Goal: Find specific page/section: Find specific page/section

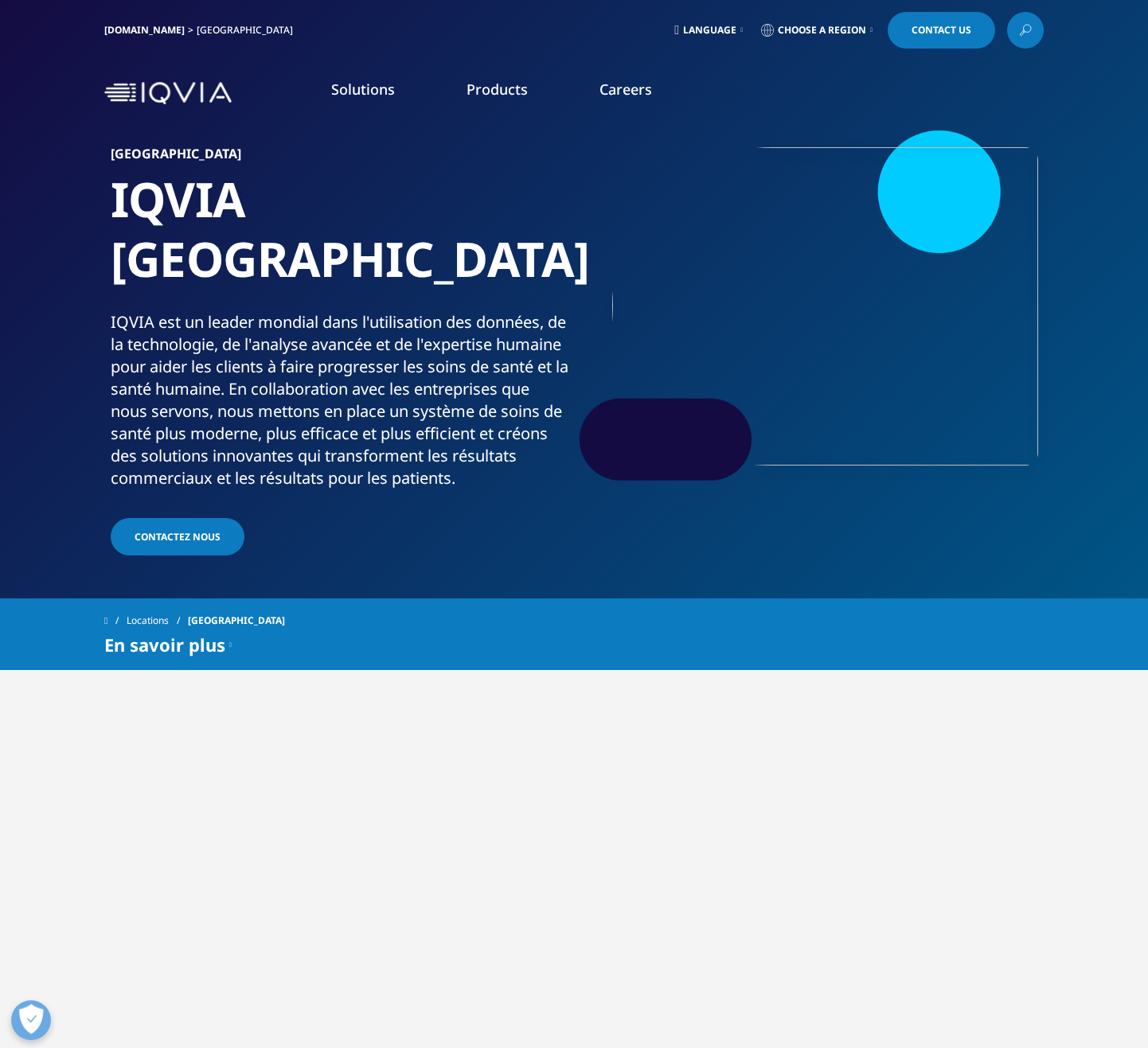
click at [230, 635] on icon at bounding box center [230, 645] width 3 height 19
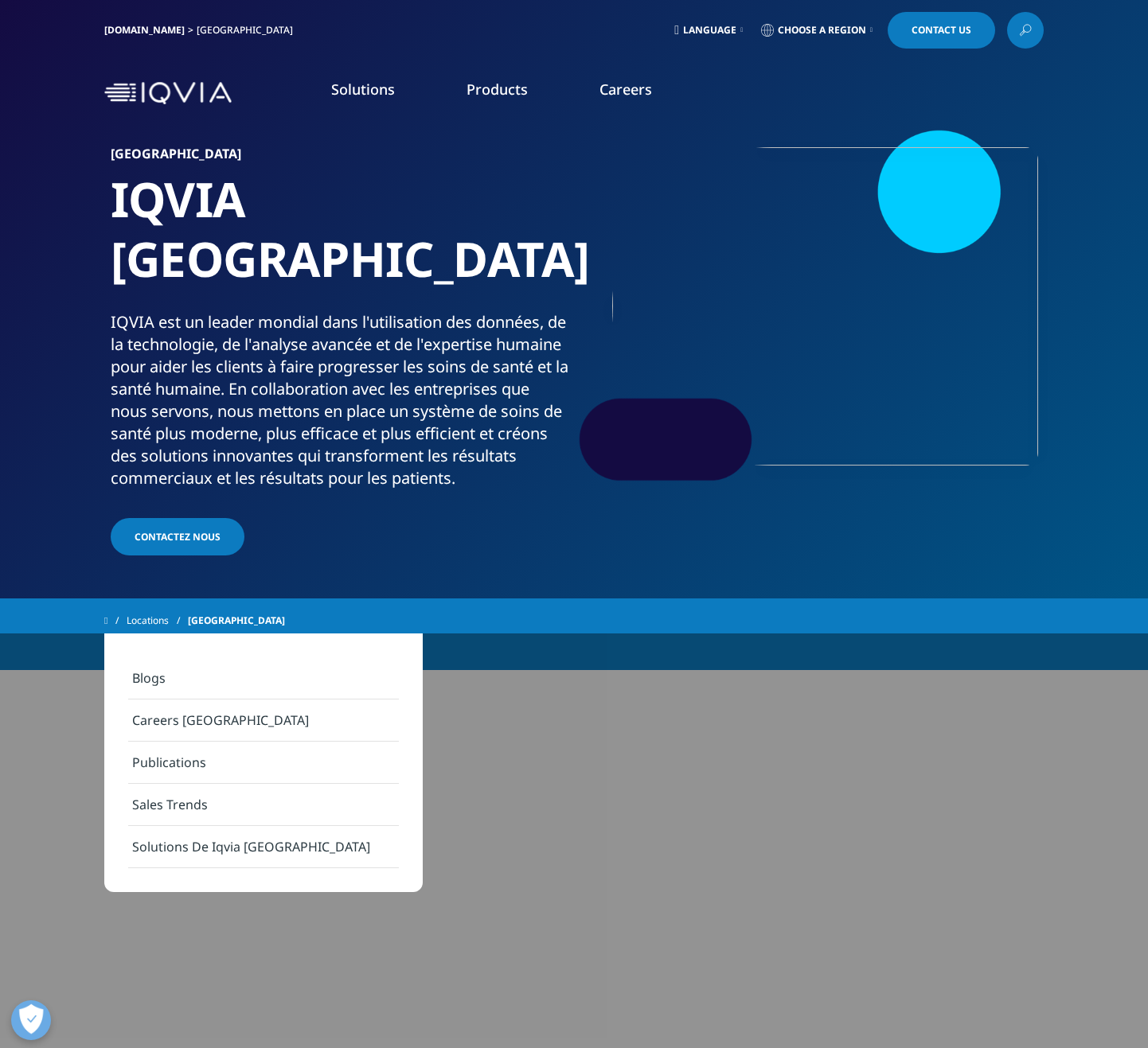
click at [236, 845] on link "Solutions De Iqvia [GEOGRAPHIC_DATA]" at bounding box center [263, 847] width 271 height 42
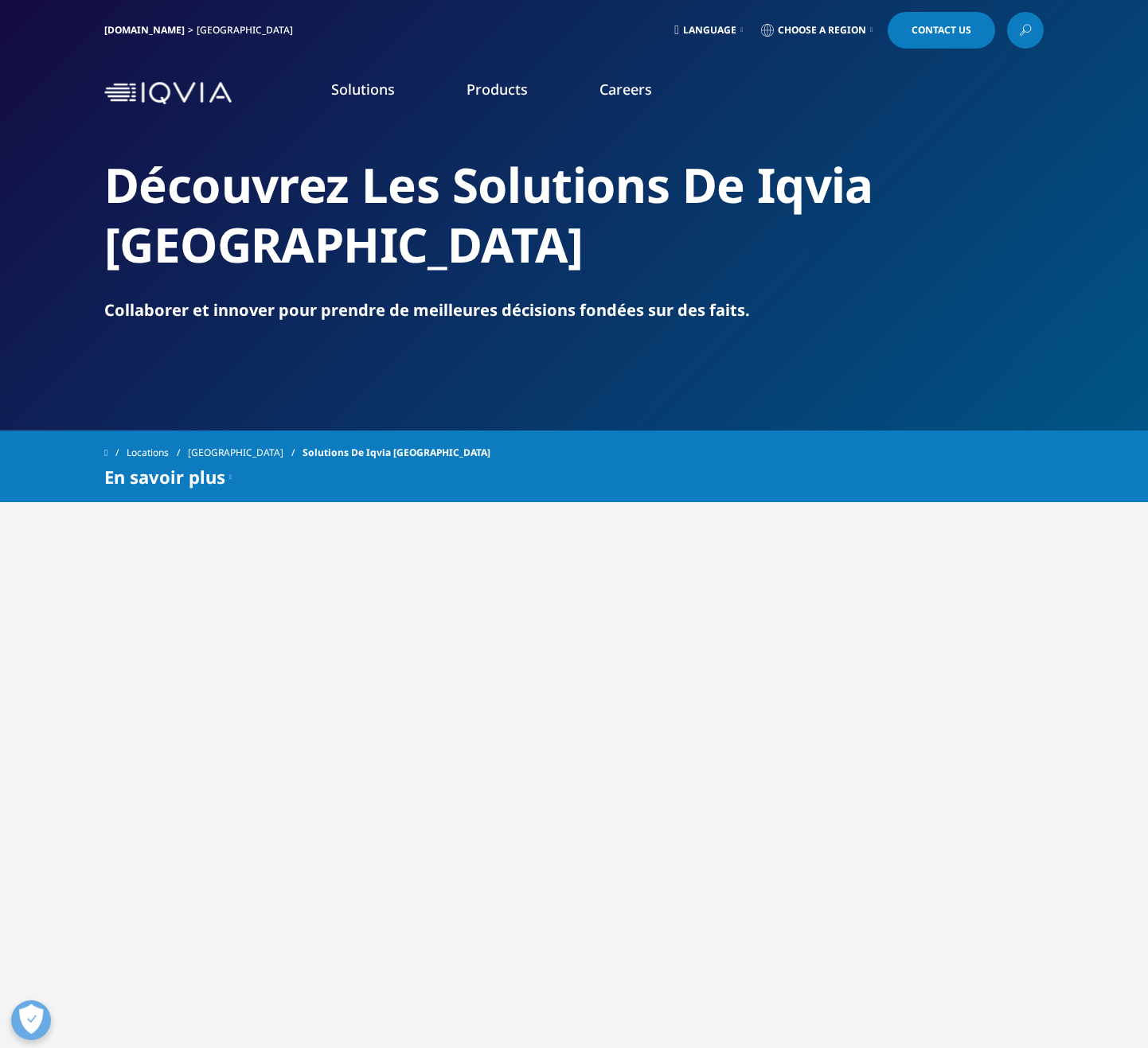
click at [718, 28] on span "Language" at bounding box center [709, 30] width 53 height 13
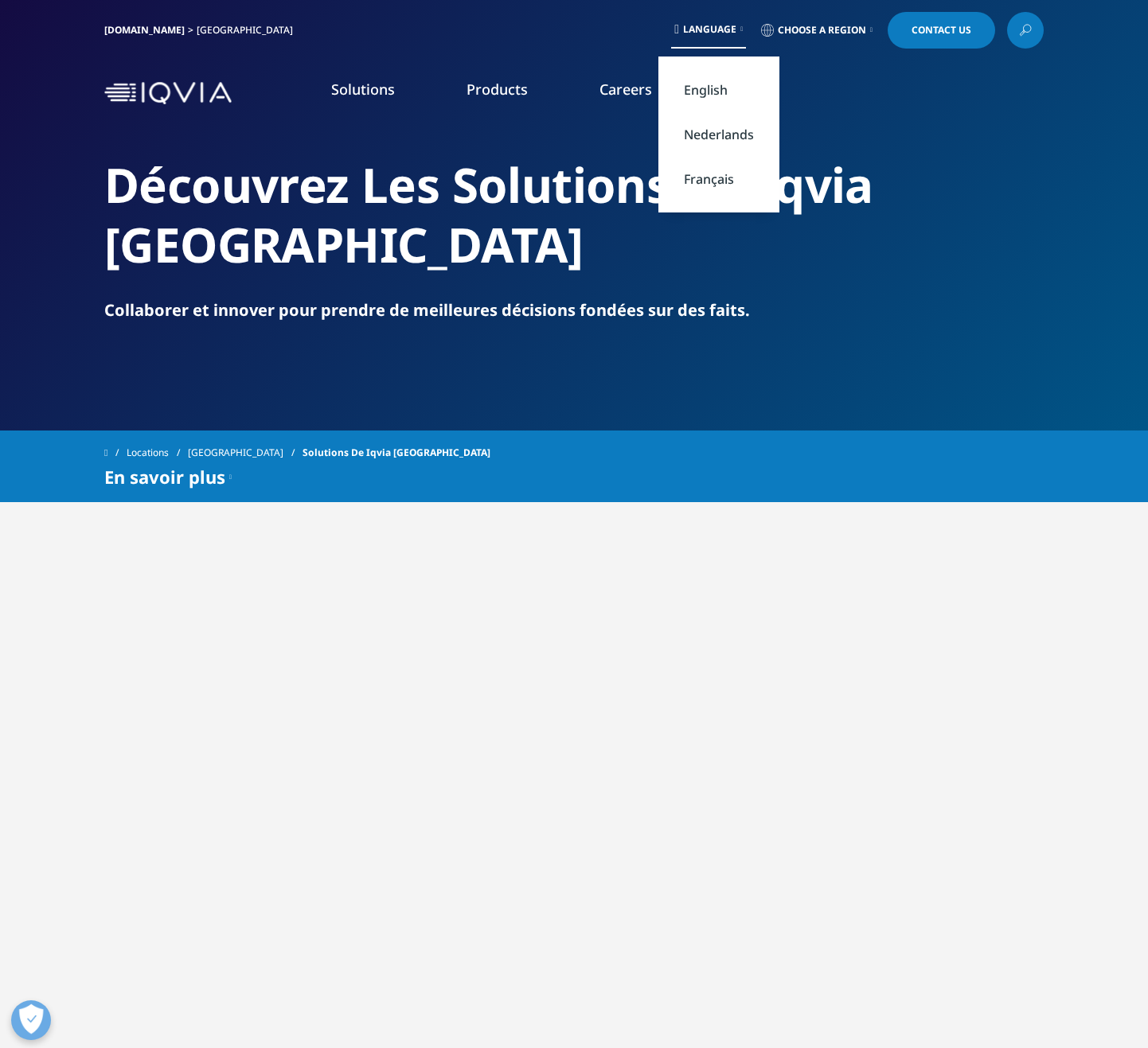
click at [708, 177] on link "Français" at bounding box center [718, 179] width 121 height 45
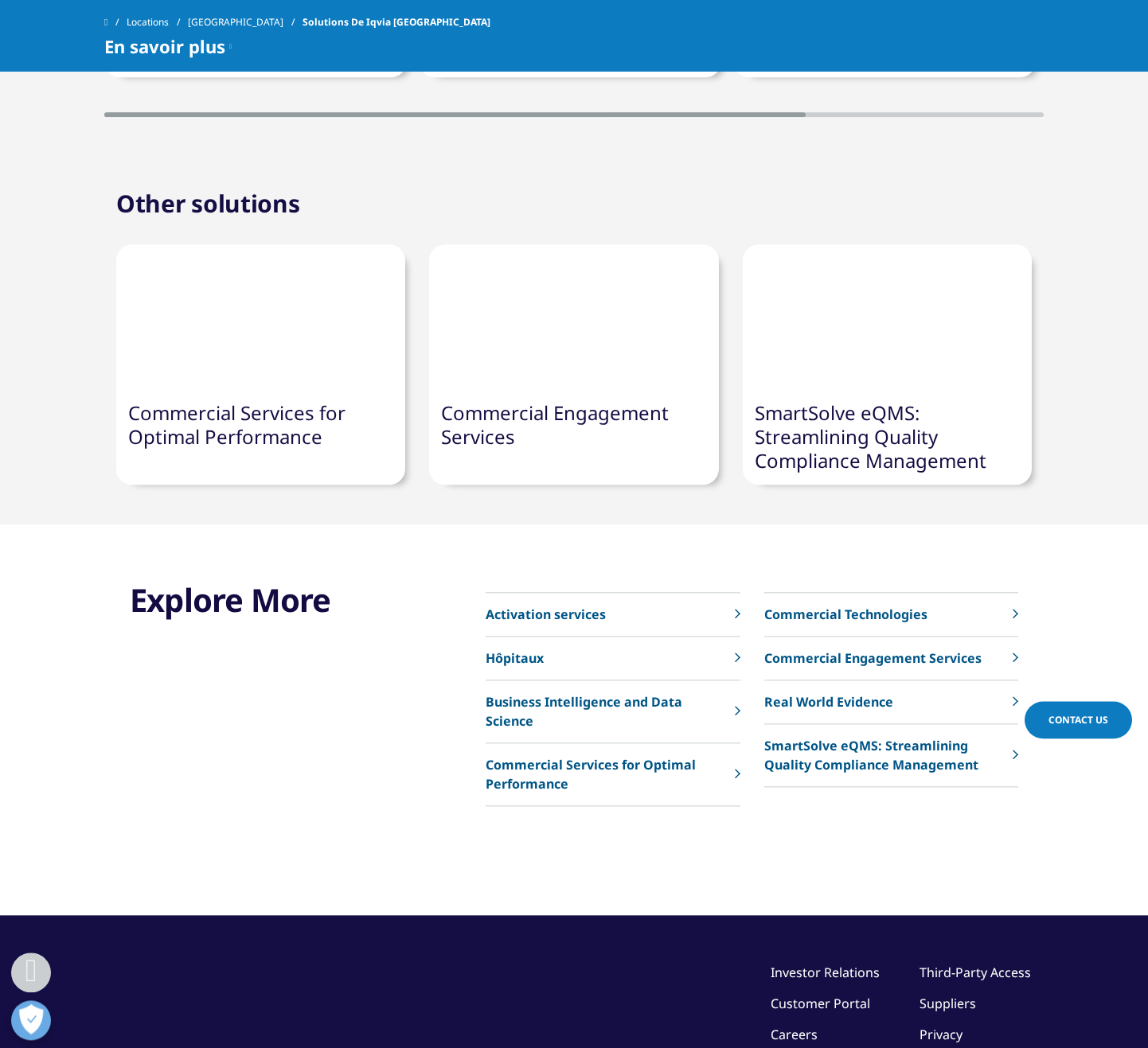
scroll to position [2264, 0]
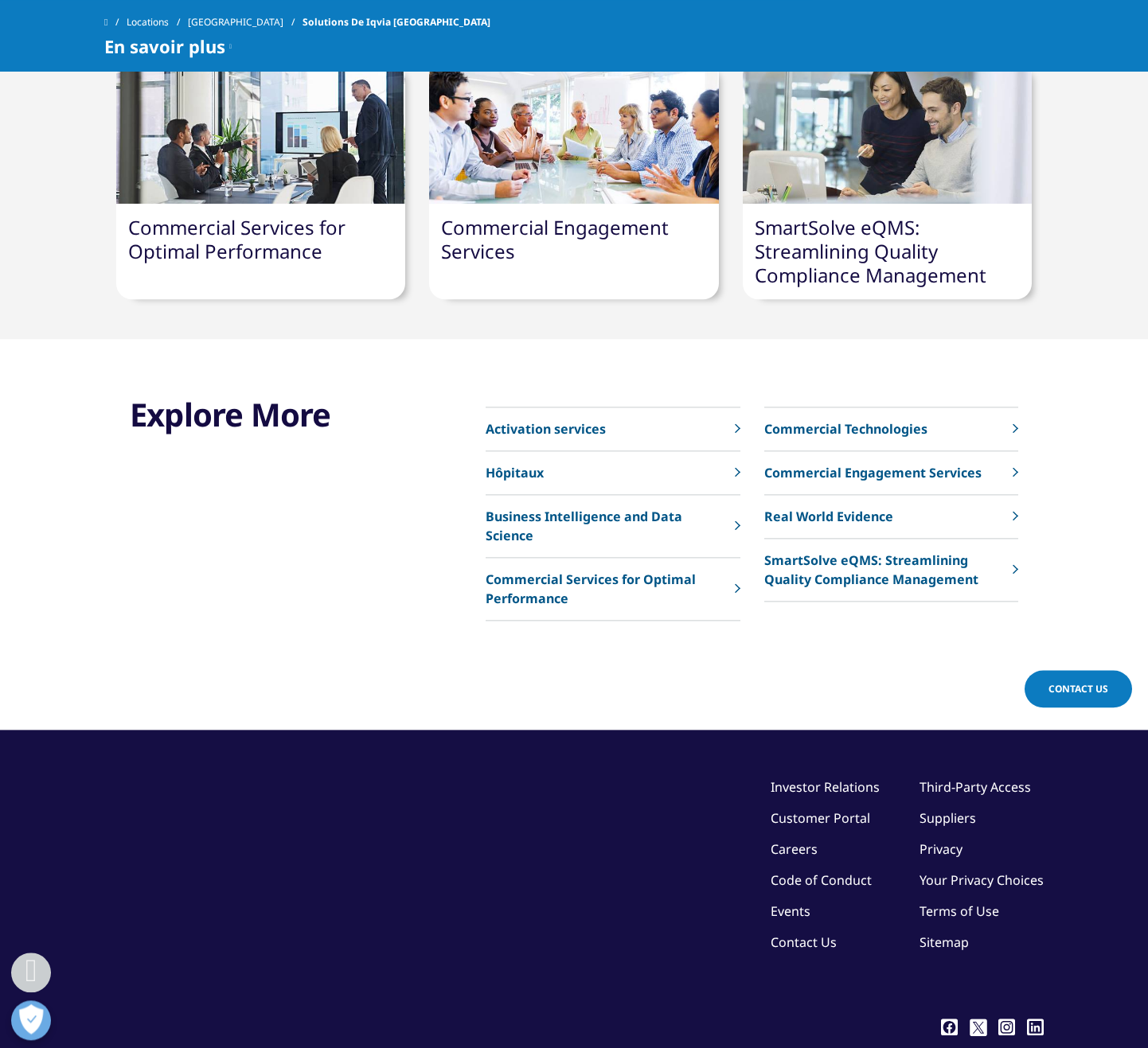
click at [815, 779] on link "Investor Relations" at bounding box center [825, 787] width 109 height 18
